Goal: Task Accomplishment & Management: Use online tool/utility

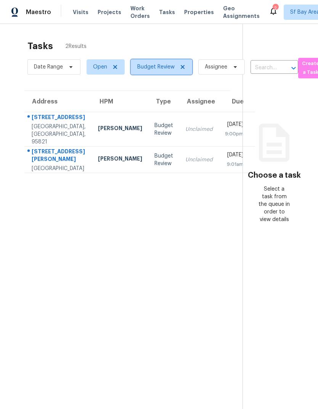
click at [137, 71] on span "Budget Review" at bounding box center [155, 67] width 37 height 8
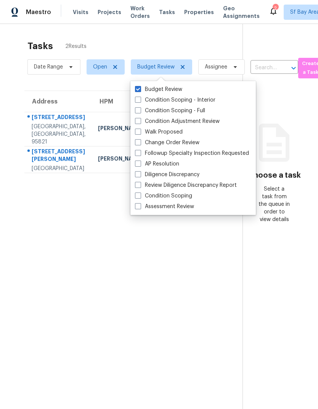
click at [225, 288] on section "Tasks 2 Results Date Range Open Budget Review Assignee ​ Create a Task Address …" at bounding box center [127, 234] width 230 height 397
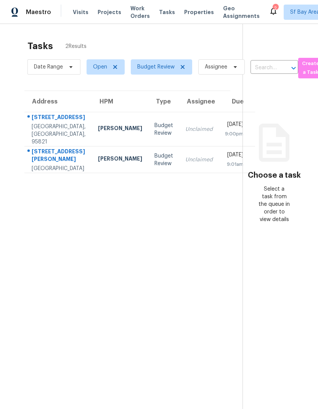
click at [44, 123] on div "[STREET_ADDRESS]" at bounding box center [59, 118] width 54 height 10
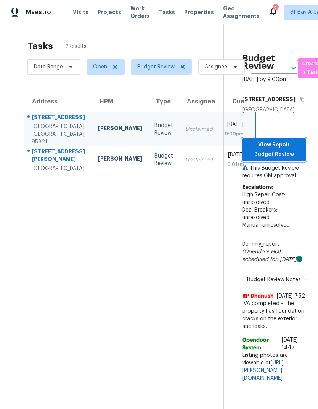
click at [272, 141] on span "View Repair Budget Review" at bounding box center [273, 150] width 51 height 19
click at [47, 165] on div "[STREET_ADDRESS][PERSON_NAME]" at bounding box center [59, 156] width 54 height 17
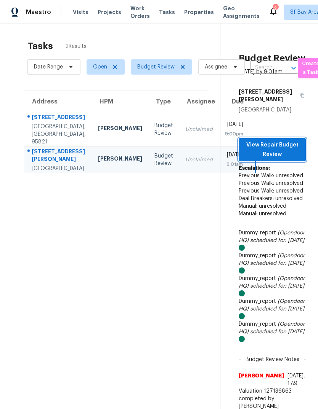
click at [272, 141] on span "View Repair Budget Review" at bounding box center [271, 150] width 55 height 19
